Goal: Transaction & Acquisition: Purchase product/service

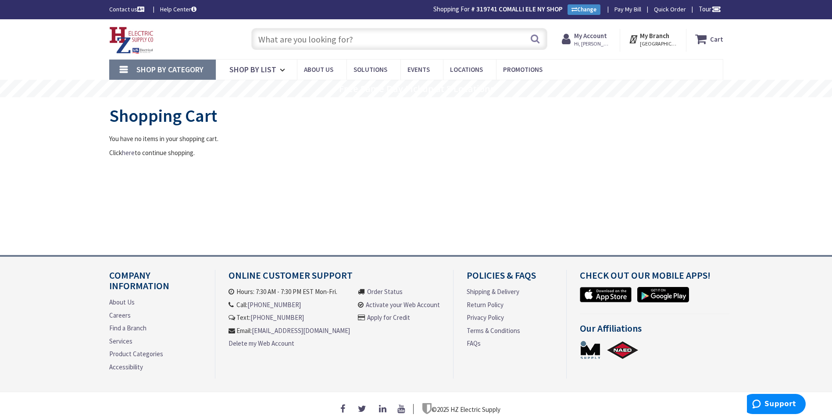
type input "Pioneer Rd, Painted Post, NY 14870, [GEOGRAPHIC_DATA]"
click at [369, 45] on input "text" at bounding box center [399, 39] width 296 height 22
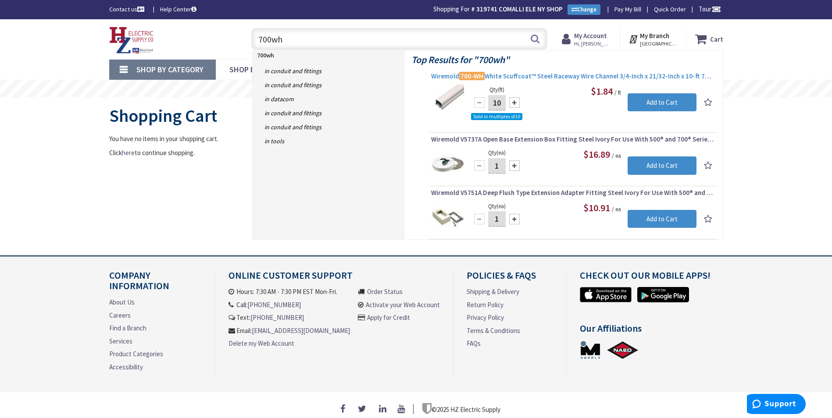
type input "700wh"
click at [560, 79] on span "Wiremold 700-WH White Scuffcoat™ Steel Raceway Wire Channel 3/4-Inch x 21/32-In…" at bounding box center [572, 76] width 283 height 9
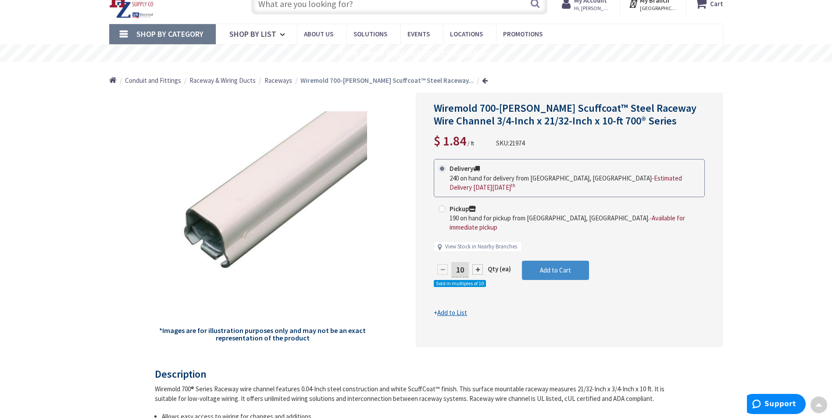
scroll to position [1, 0]
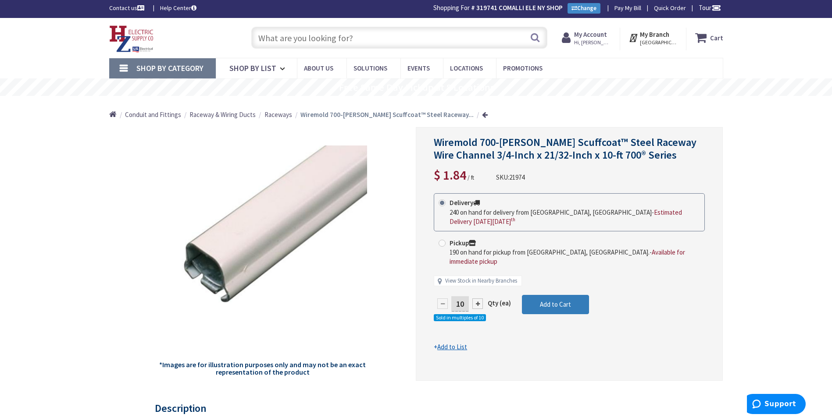
click at [558, 300] on span "Add to Cart" at bounding box center [555, 304] width 31 height 8
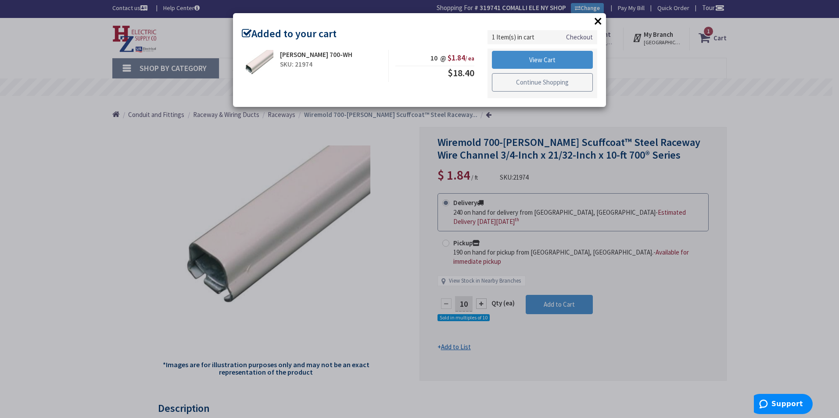
click at [537, 82] on link "Continue Shopping" at bounding box center [542, 82] width 101 height 18
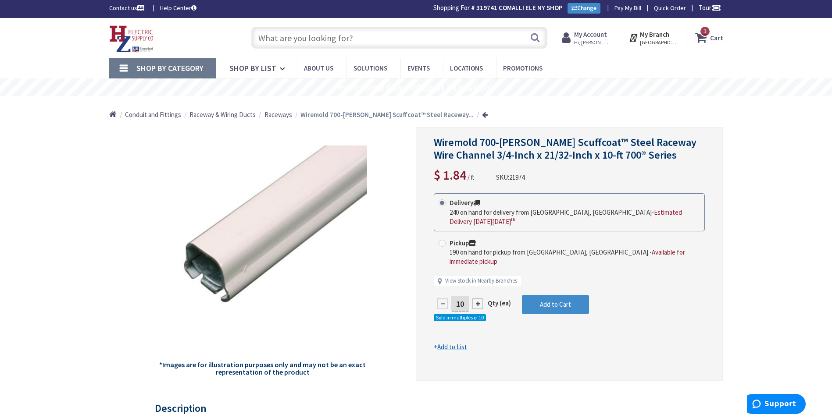
click at [343, 39] on input "text" at bounding box center [399, 38] width 296 height 22
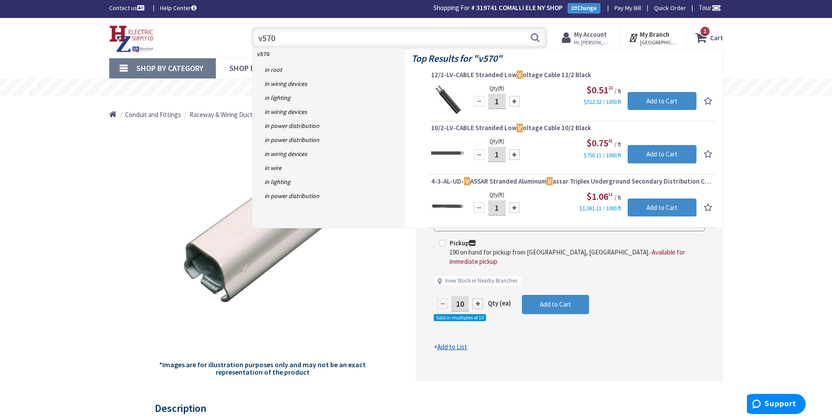
type input "v5703"
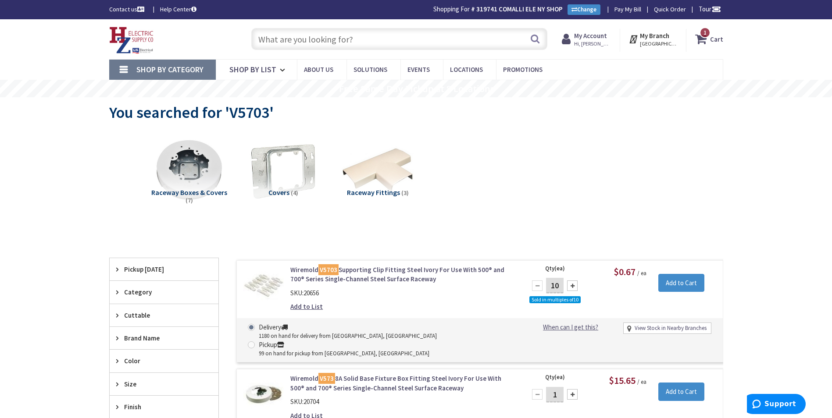
click at [263, 39] on input "text" at bounding box center [399, 39] width 296 height 22
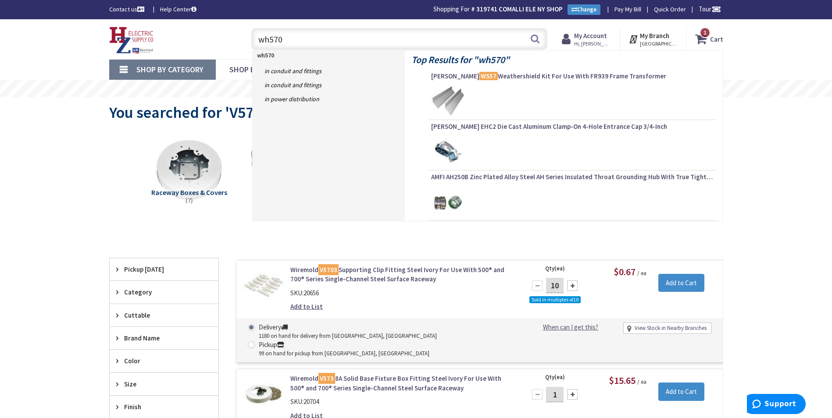
type input "wh5703"
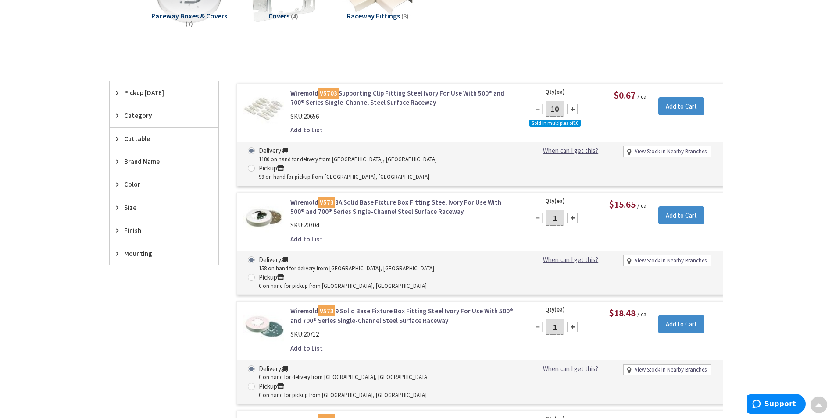
click at [375, 99] on link "Wiremold V5703 Supporting Clip Fitting Steel Ivory For Use With 500® and 700® S…" at bounding box center [401, 98] width 223 height 19
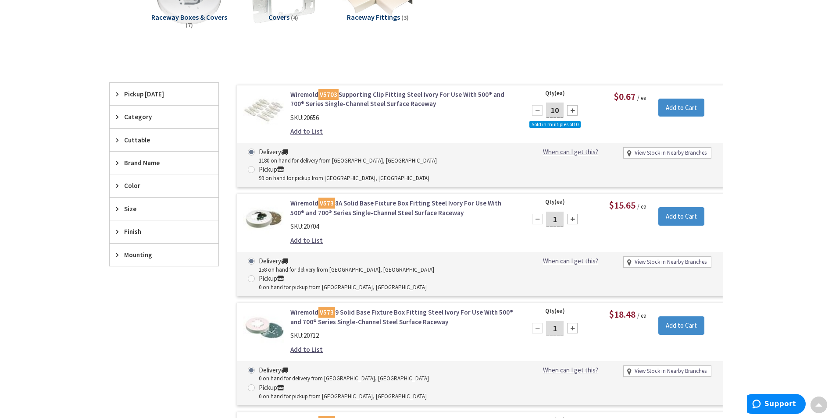
scroll to position [177, 0]
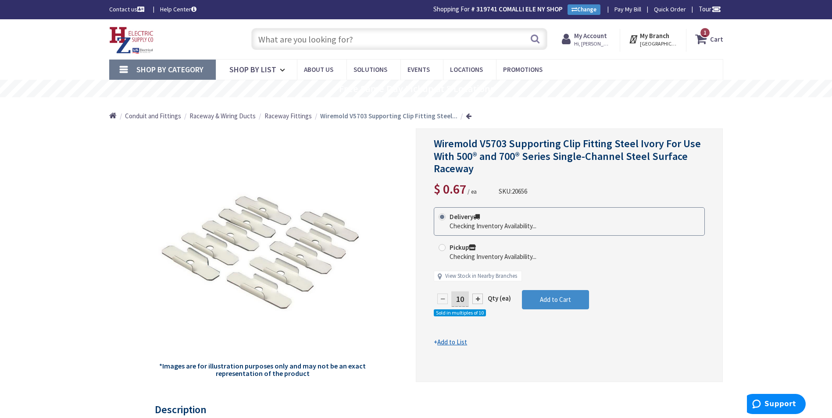
click at [337, 41] on input "text" at bounding box center [399, 39] width 296 height 22
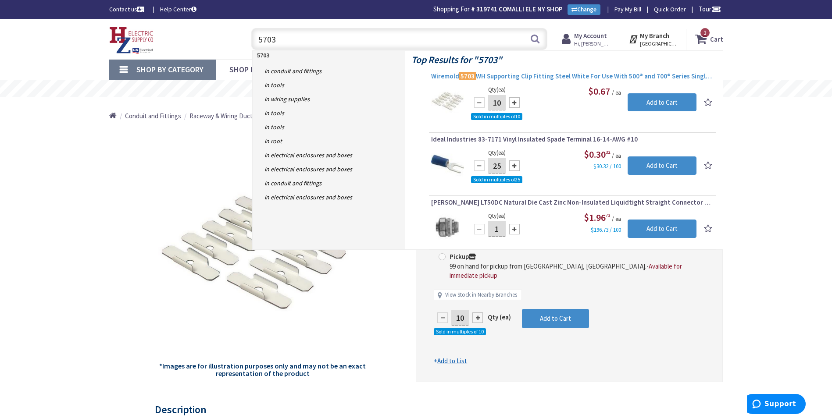
type input "5703"
click at [544, 79] on span "Wiremold 5703 WH Supporting Clip Fitting Steel White For Use With 500® and 700®…" at bounding box center [572, 76] width 283 height 9
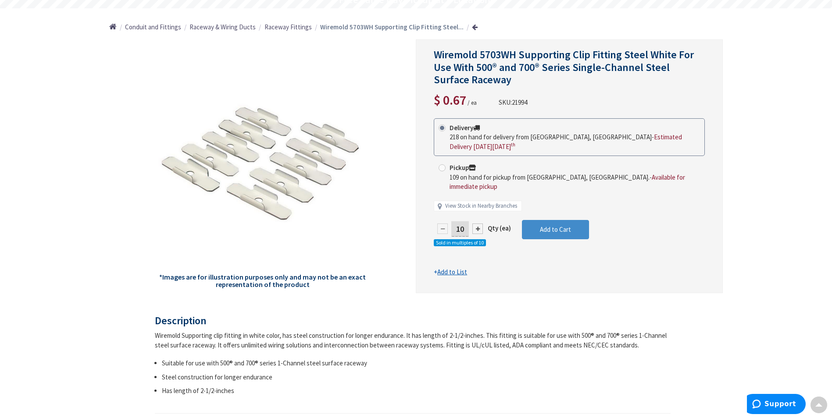
scroll to position [89, 0]
click at [481, 224] on div at bounding box center [477, 229] width 11 height 11
type input "20"
click at [565, 225] on span "Add to Cart" at bounding box center [555, 229] width 31 height 8
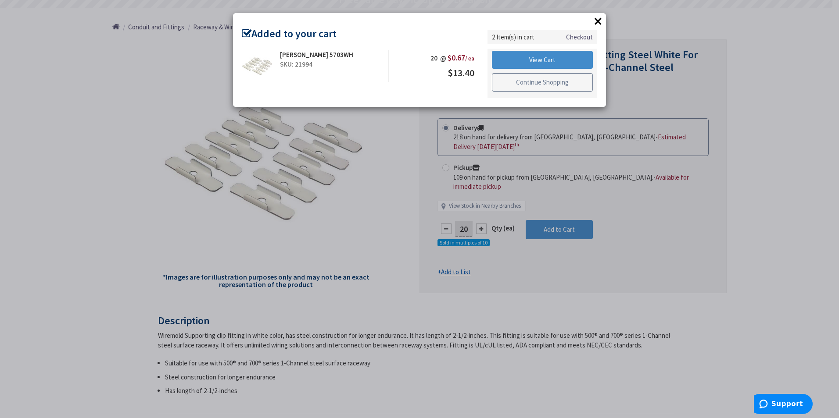
click at [523, 82] on link "Continue Shopping" at bounding box center [542, 82] width 101 height 18
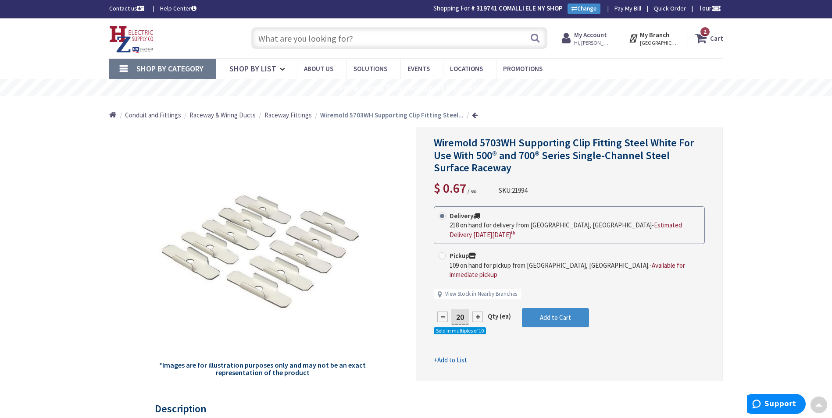
scroll to position [0, 0]
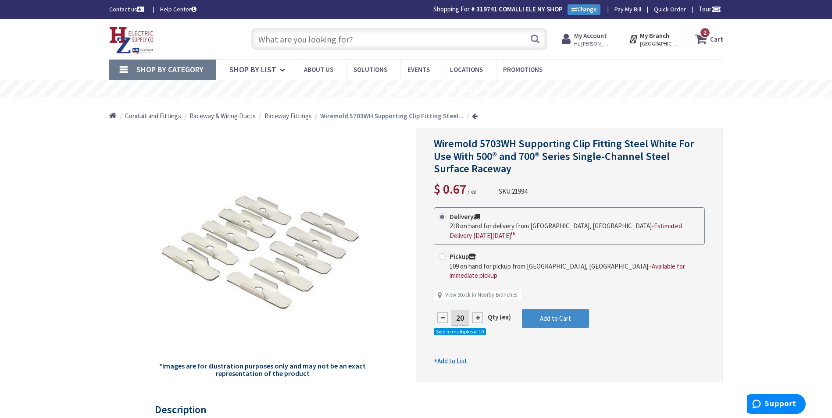
click at [316, 38] on input "text" at bounding box center [399, 39] width 296 height 22
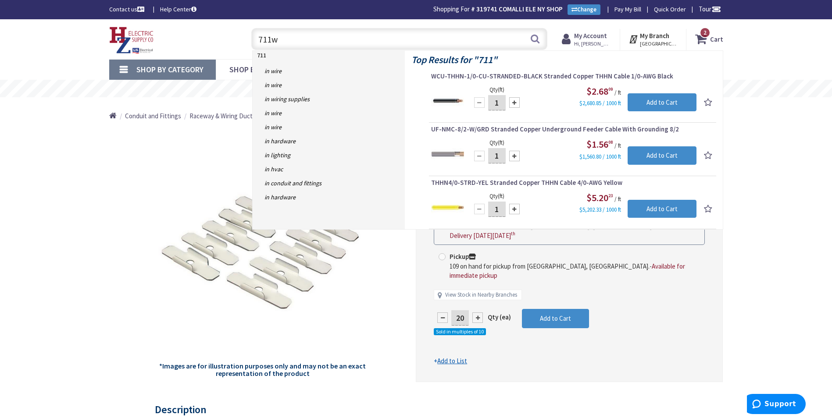
type input "711wh"
